Goal: Find specific page/section: Find specific page/section

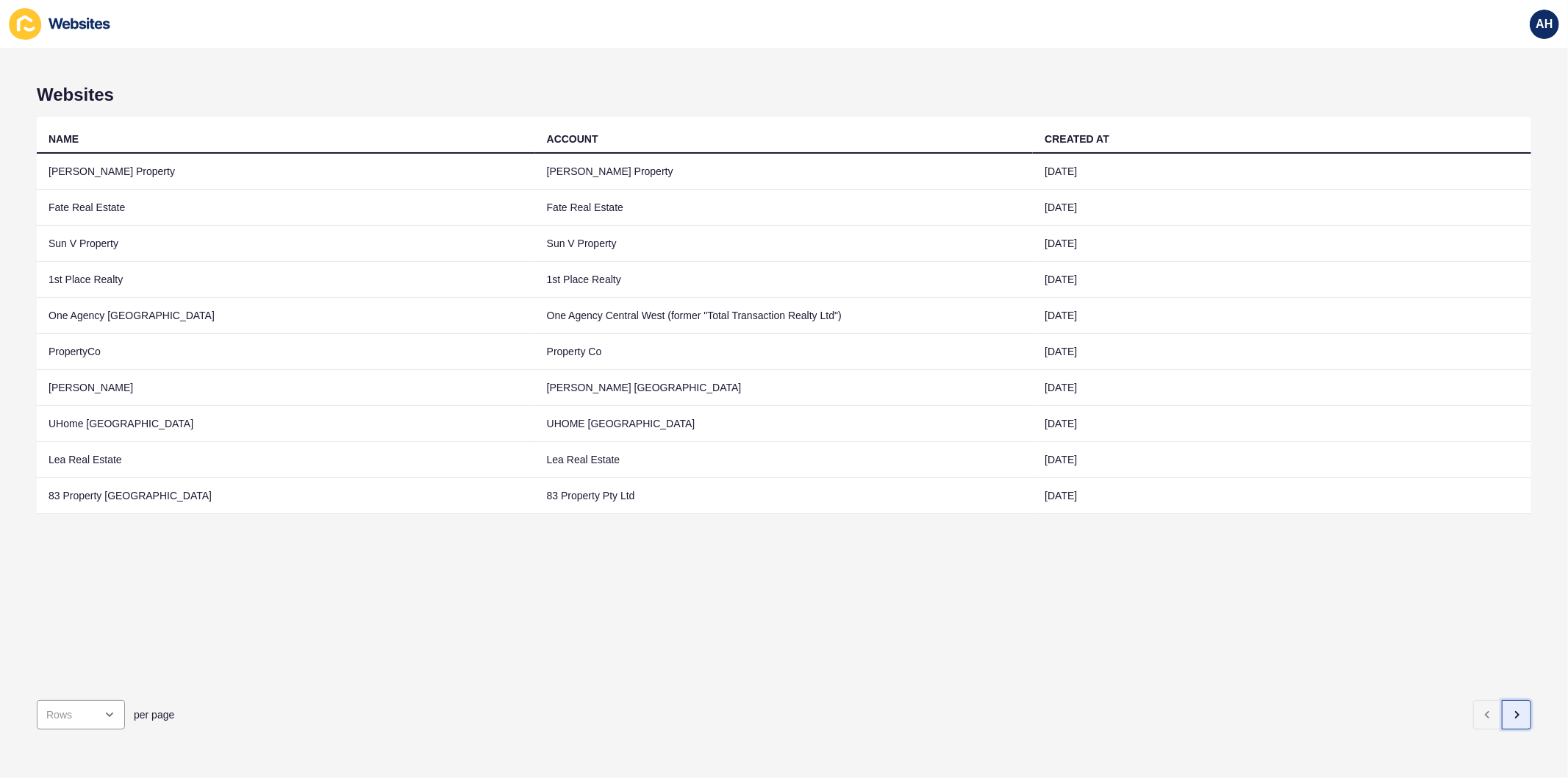
click at [1515, 709] on button "button" at bounding box center [1516, 713] width 29 height 29
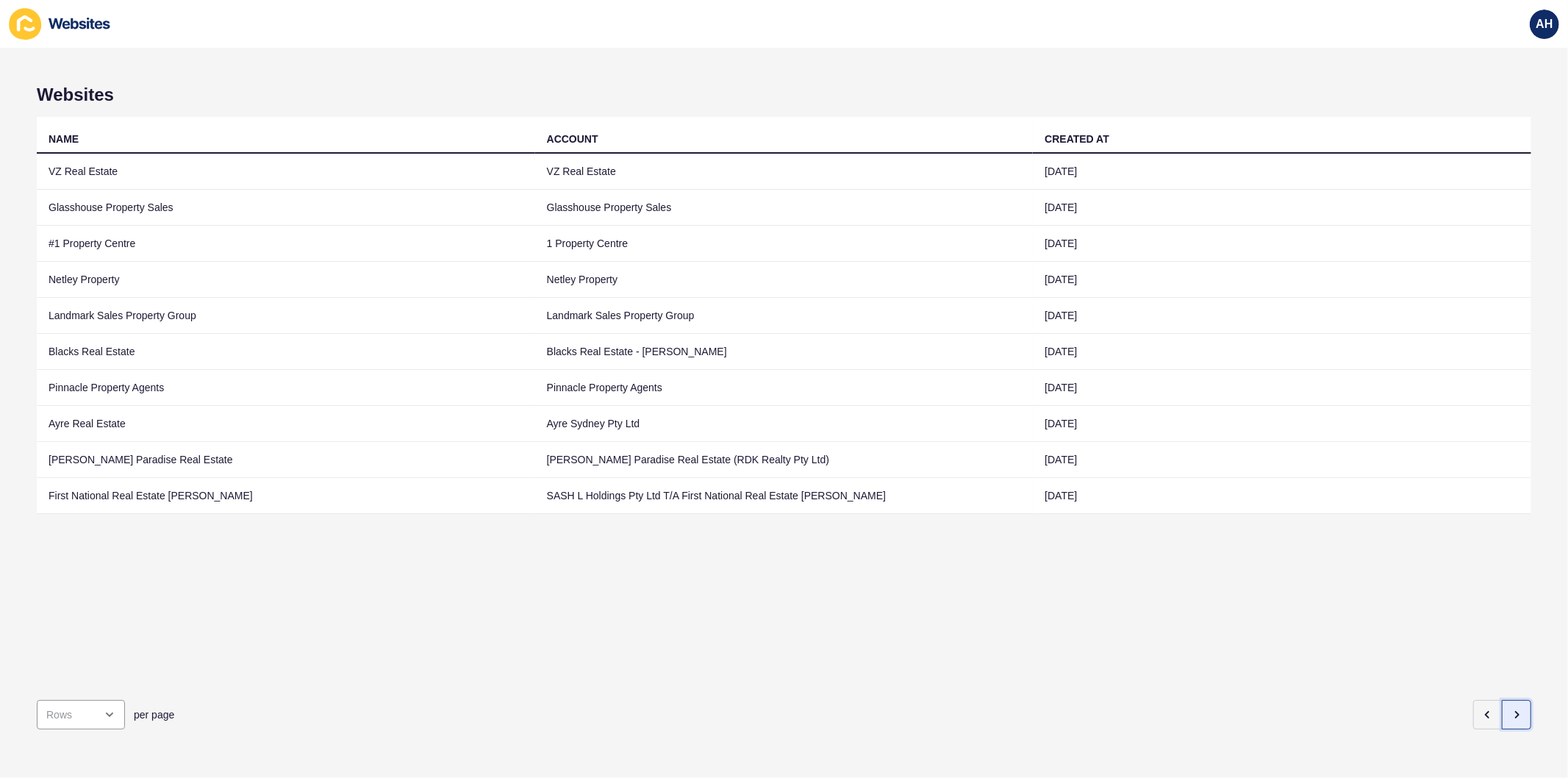
click at [1511, 709] on icon "button" at bounding box center [1517, 714] width 12 height 12
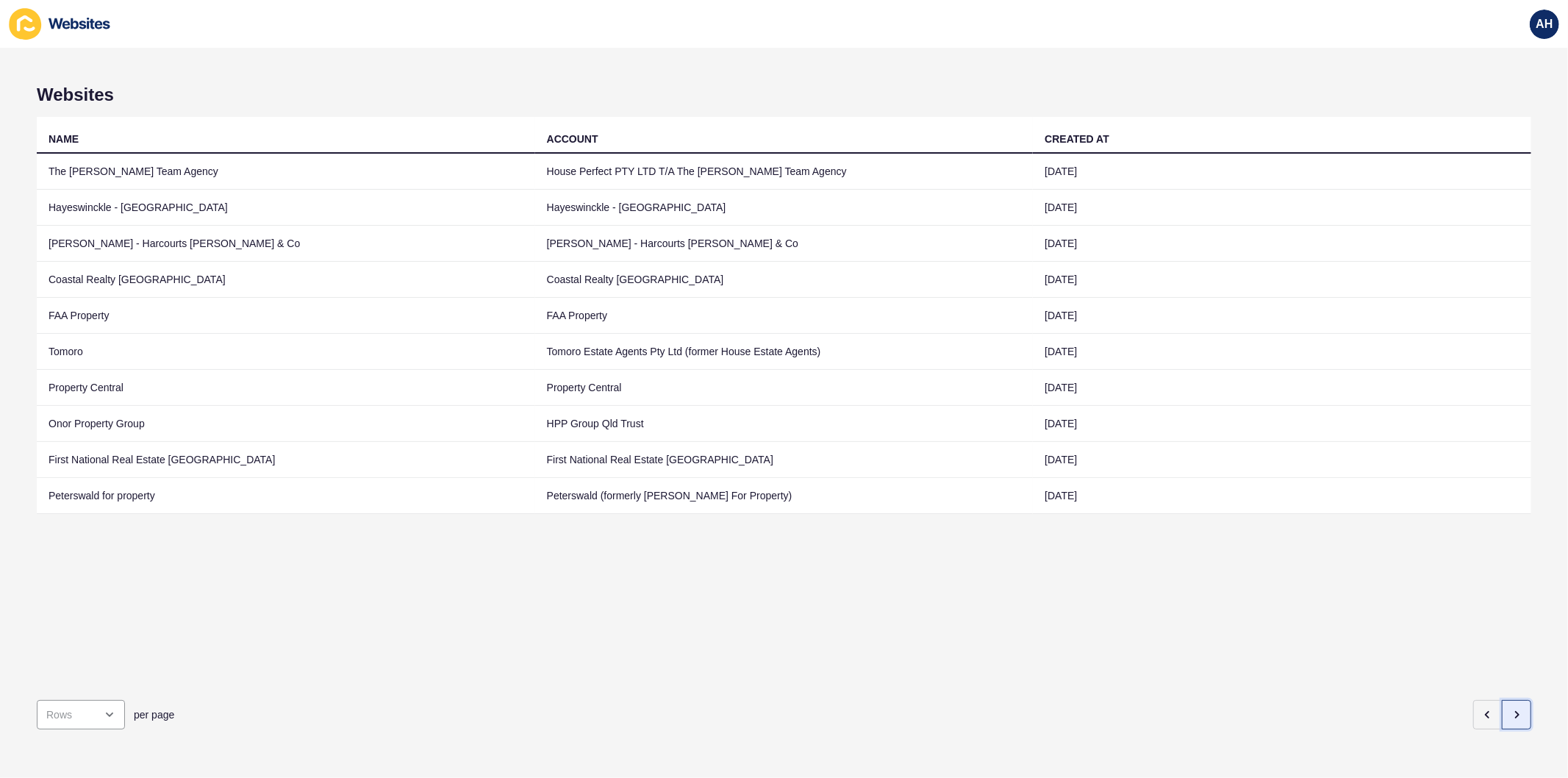
click at [1511, 709] on icon "button" at bounding box center [1517, 714] width 12 height 12
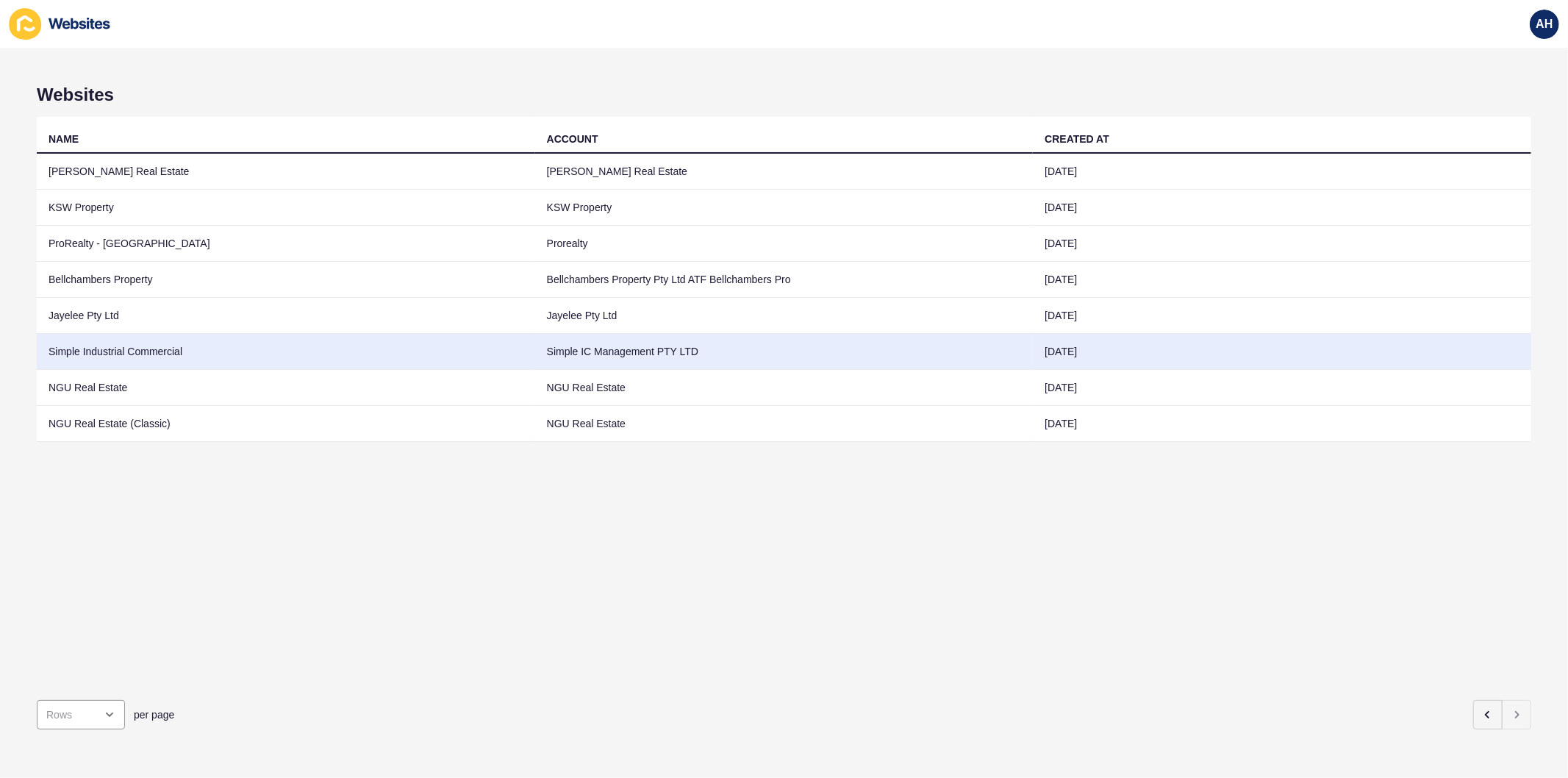
click at [687, 356] on td "Simple IC Management PTY LTD" at bounding box center [784, 352] width 498 height 36
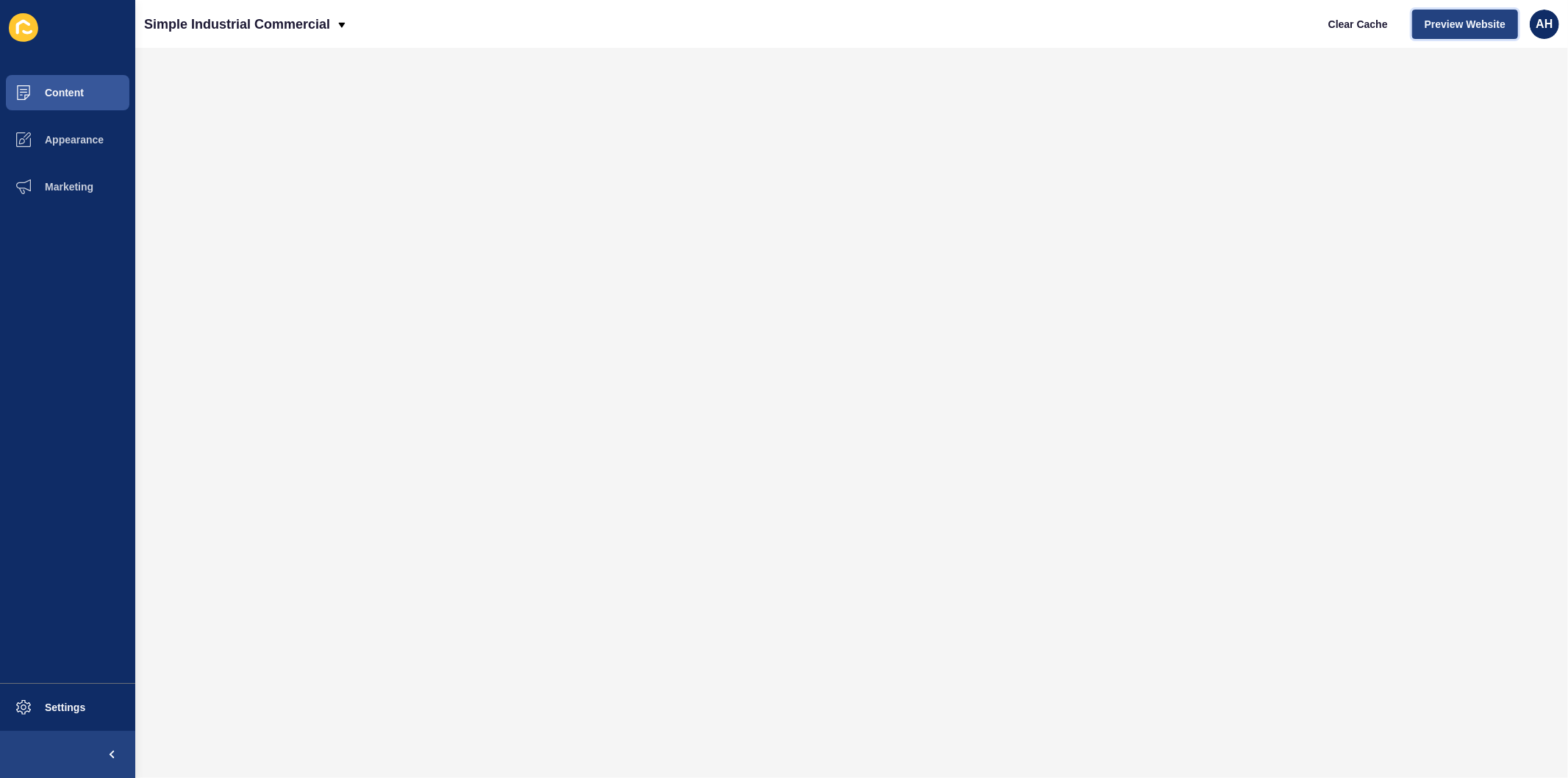
click at [1480, 28] on span "Preview Website" at bounding box center [1465, 24] width 80 height 15
click at [77, 91] on span "Content" at bounding box center [41, 93] width 86 height 12
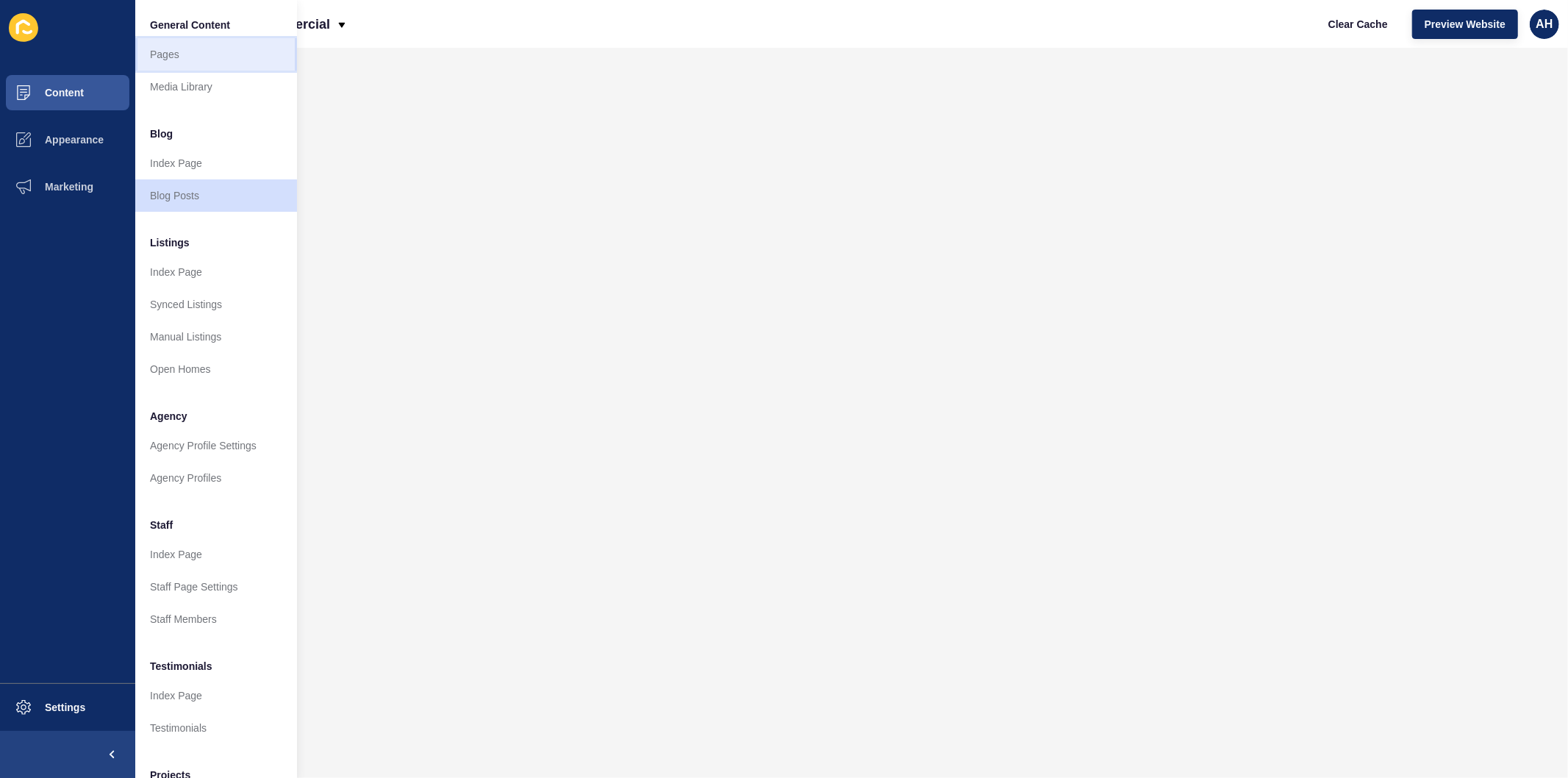
click at [165, 49] on link "Pages" at bounding box center [216, 54] width 162 height 33
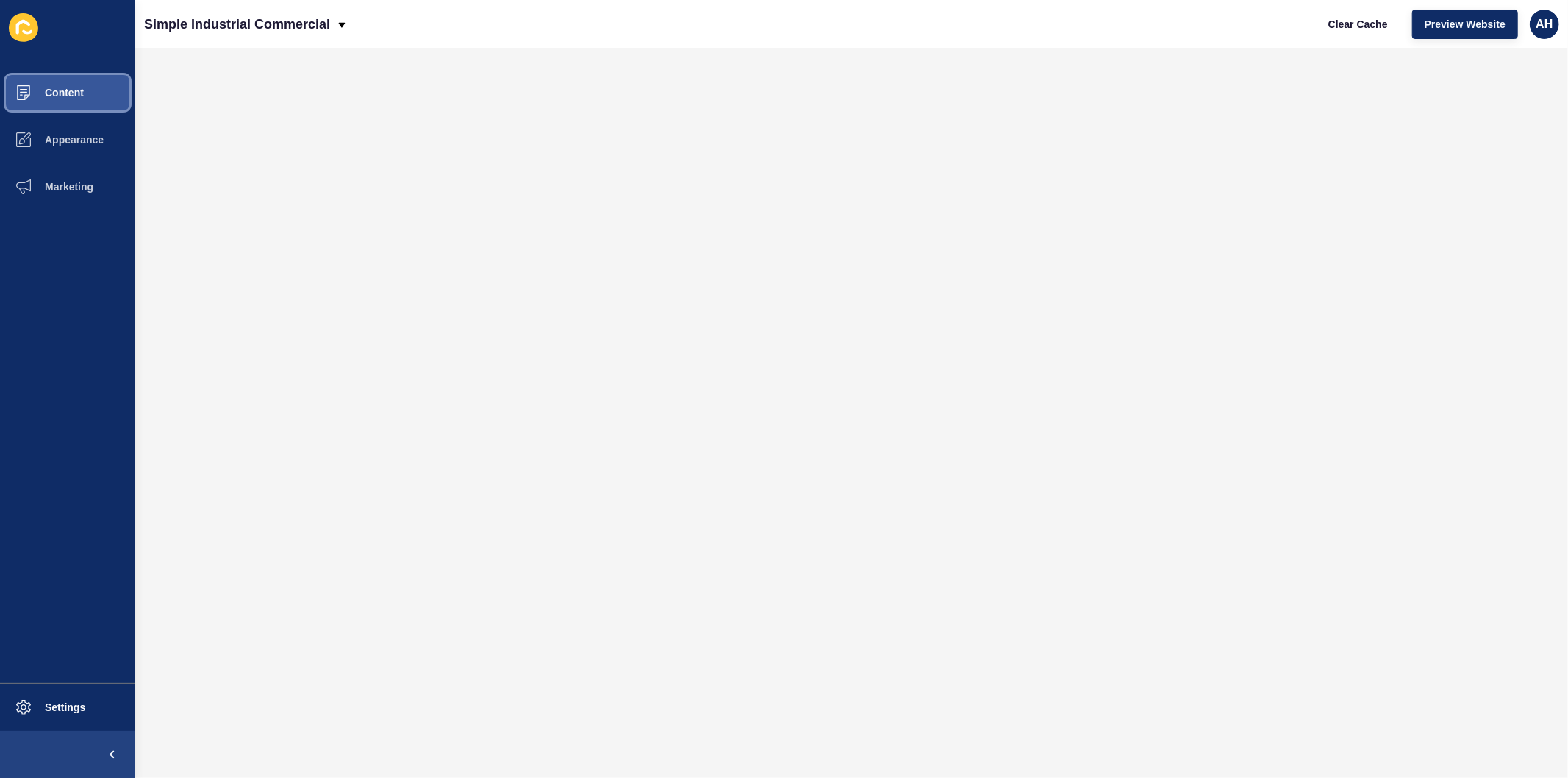
click at [69, 84] on button "Content" at bounding box center [67, 93] width 136 height 47
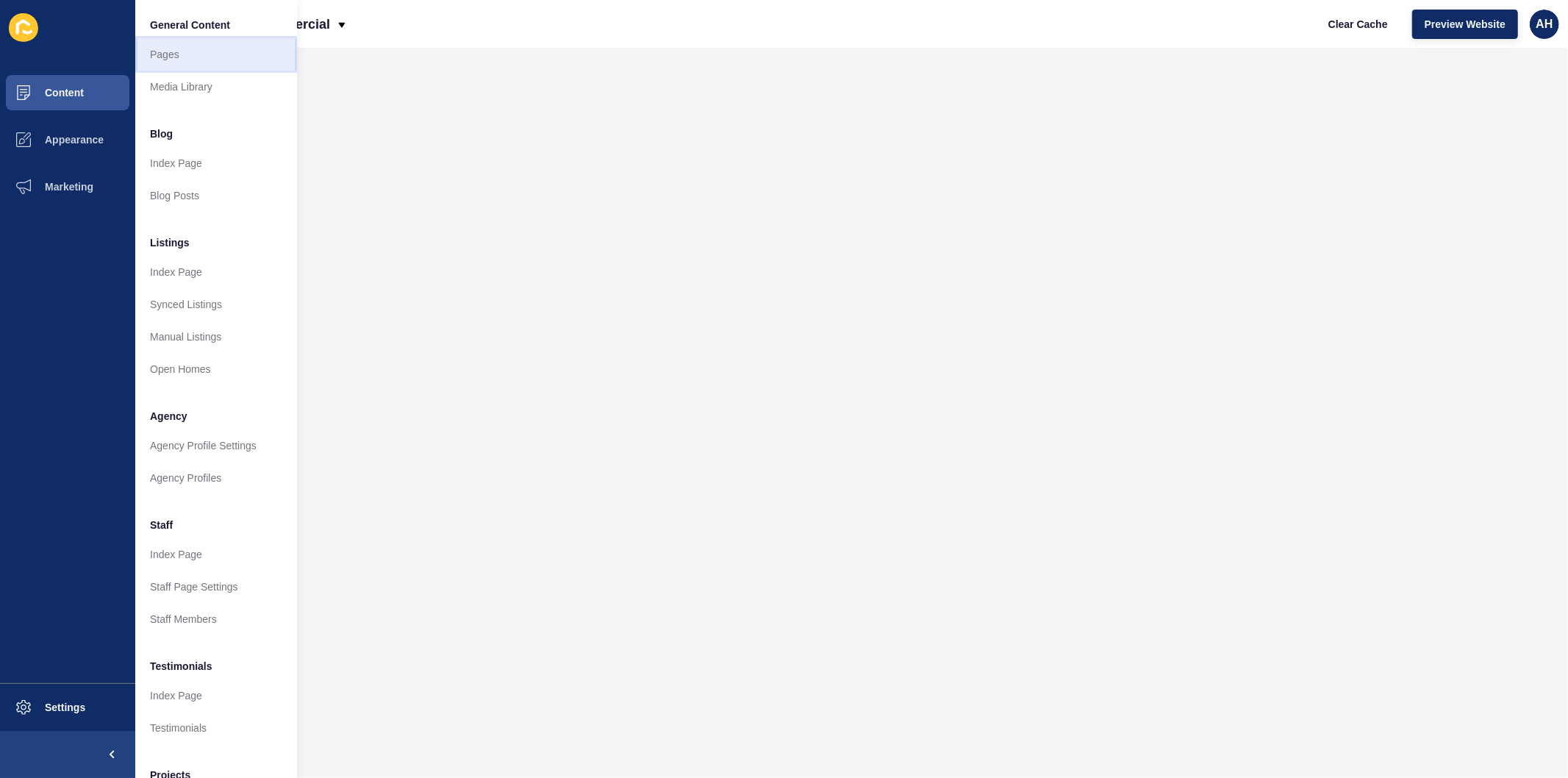
click at [191, 59] on link "Pages" at bounding box center [216, 54] width 162 height 33
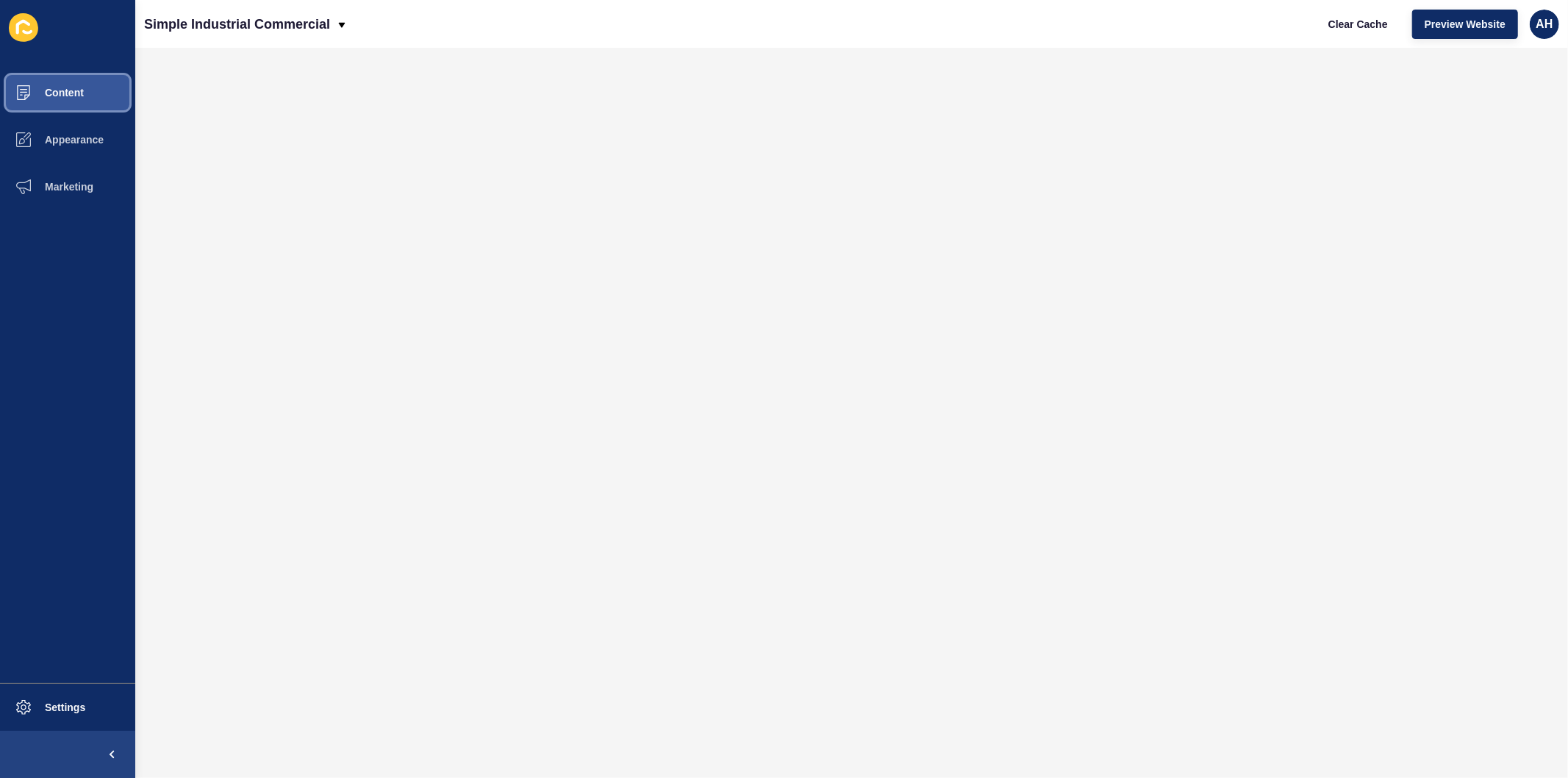
click at [59, 91] on span "Content" at bounding box center [41, 93] width 86 height 12
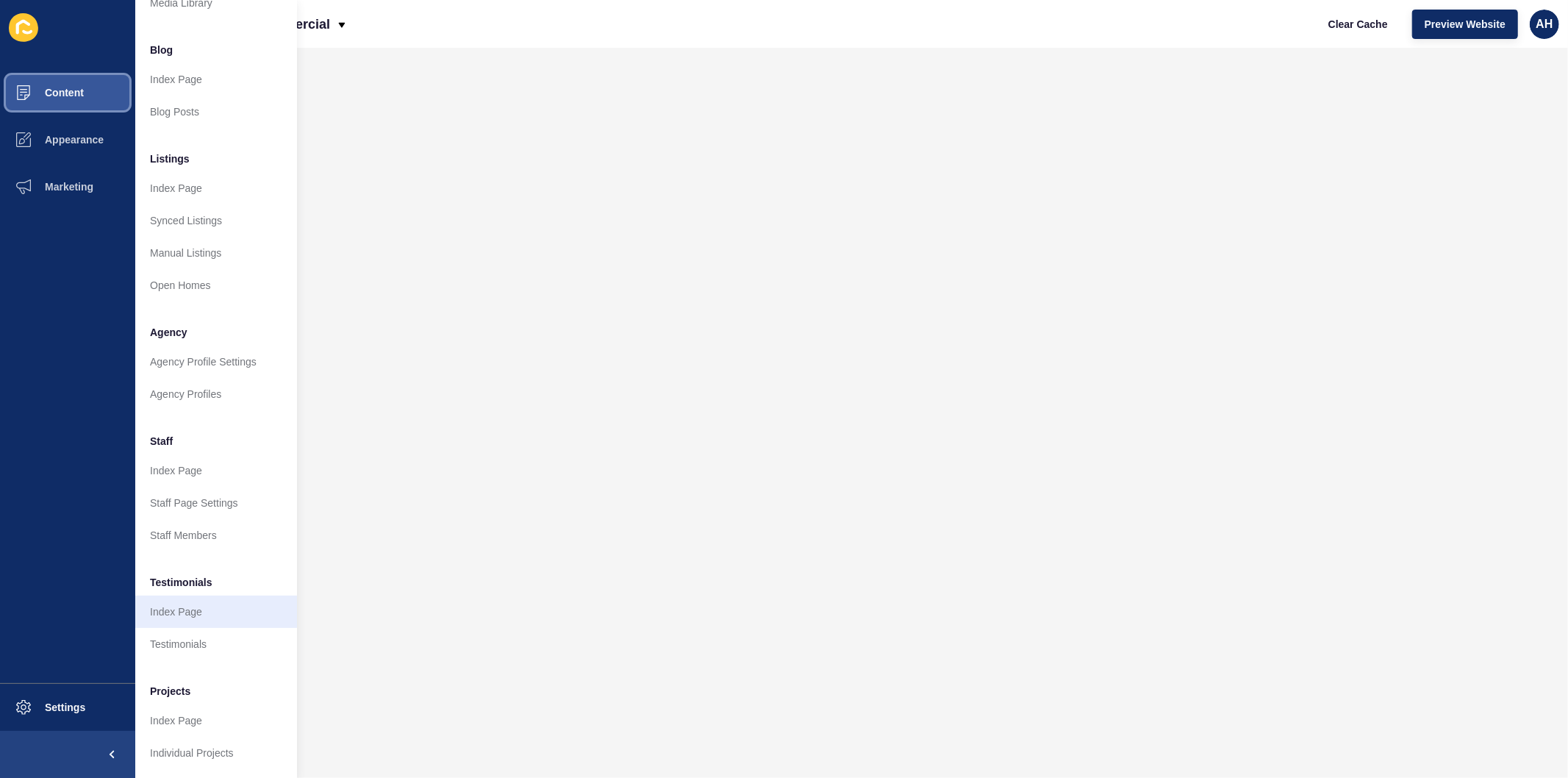
scroll to position [95, 0]
click at [180, 387] on link "Agency Profiles" at bounding box center [216, 394] width 162 height 33
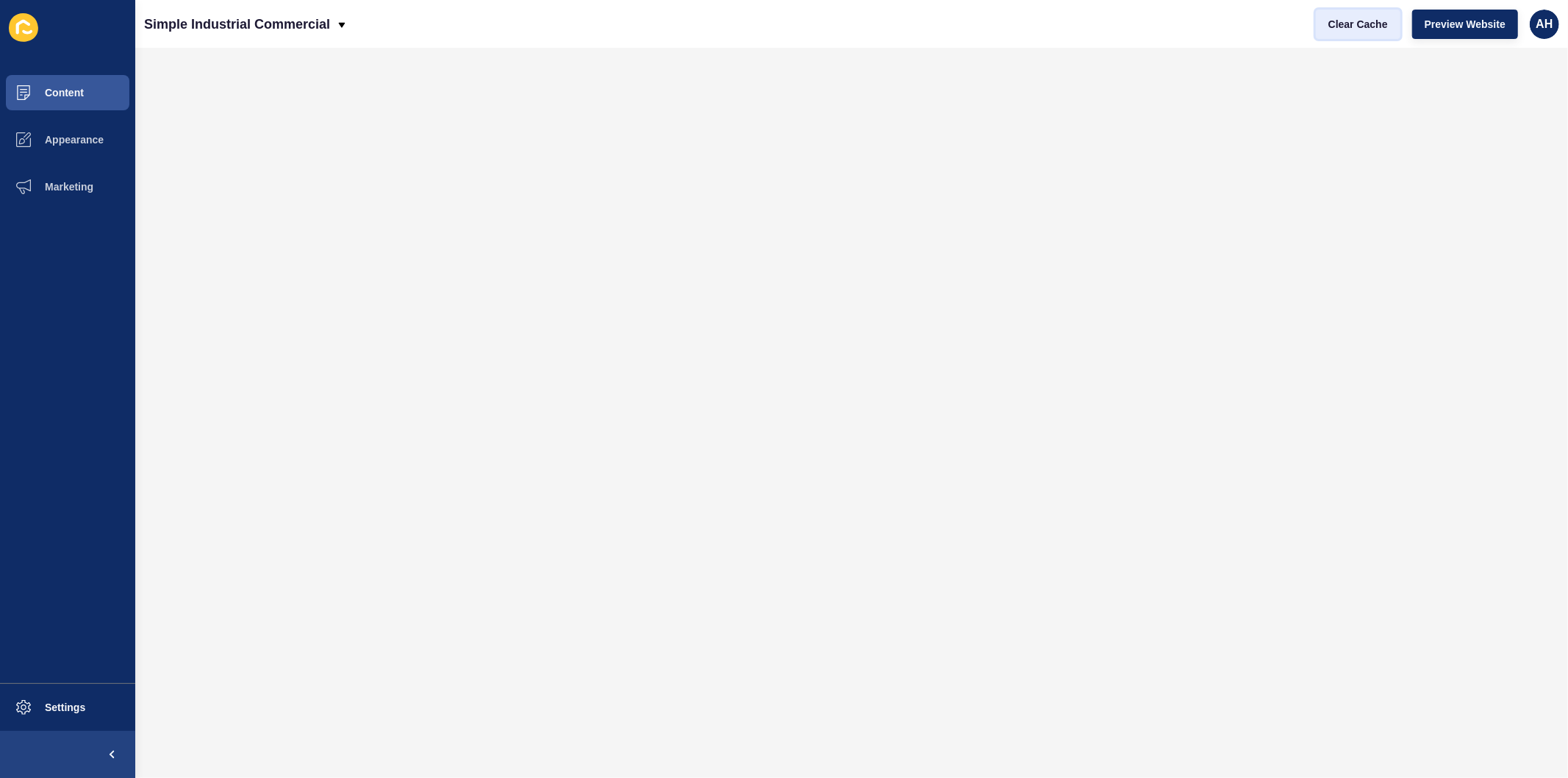
click at [1335, 24] on span "Clear Cache" at bounding box center [1359, 24] width 60 height 15
click at [1376, 21] on span "Clear Cache" at bounding box center [1359, 24] width 60 height 15
click at [1345, 36] on button "Clear Cache" at bounding box center [1358, 23] width 84 height 29
click at [1363, 26] on span "Clear Cache" at bounding box center [1359, 24] width 60 height 15
click at [1346, 21] on span "Clear Cache" at bounding box center [1359, 24] width 60 height 15
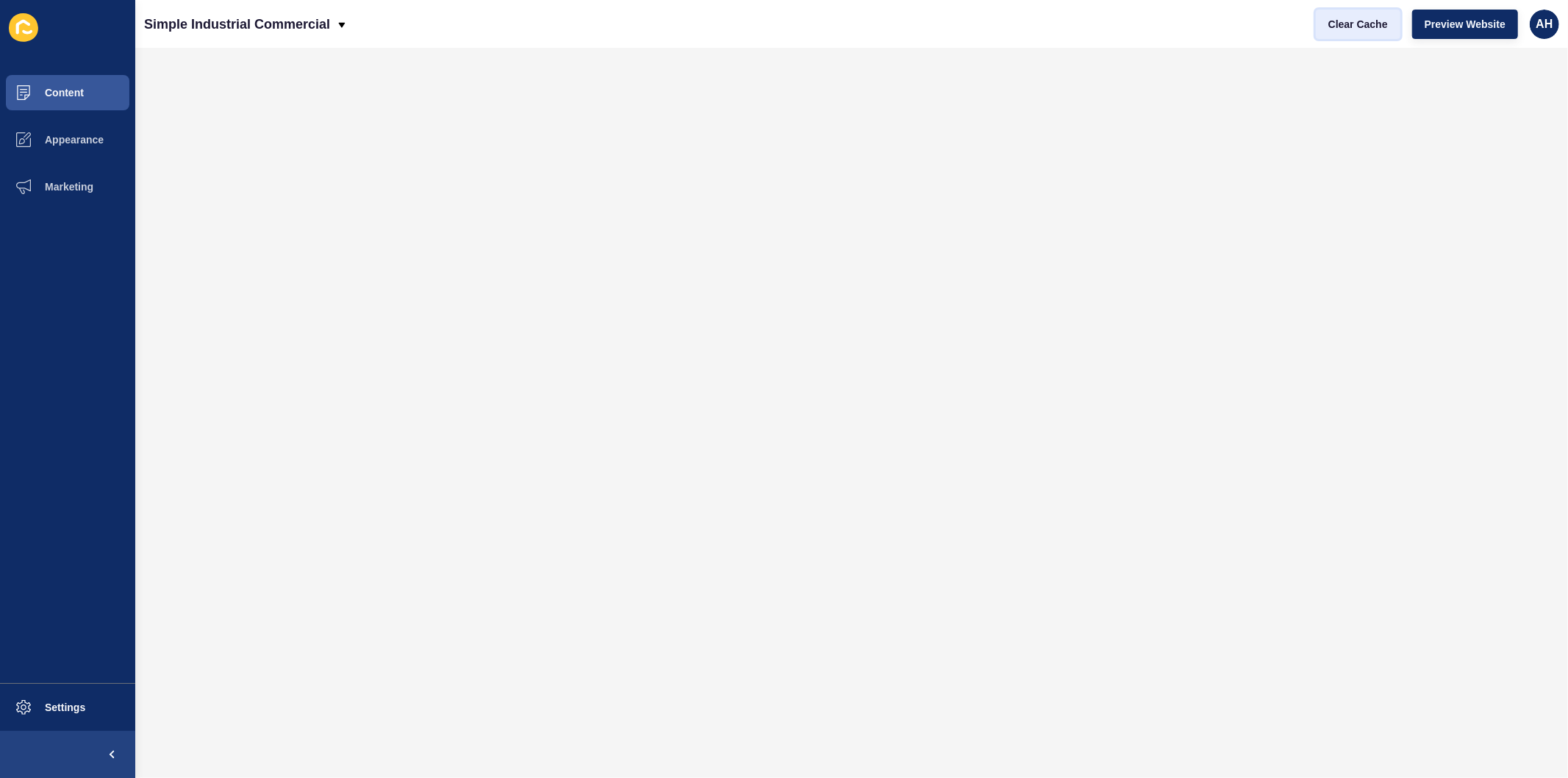
click at [1349, 24] on span "Clear Cache" at bounding box center [1359, 24] width 60 height 15
